Goal: Find specific page/section: Find specific page/section

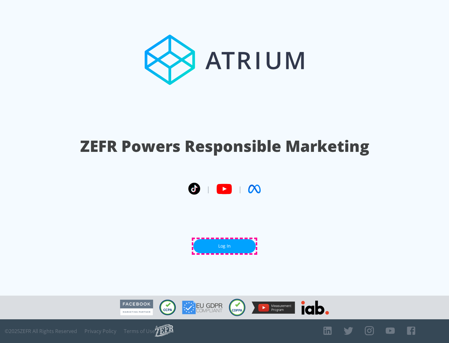
click at [224, 246] on link "Log In" at bounding box center [224, 246] width 62 height 14
